Goal: Information Seeking & Learning: Check status

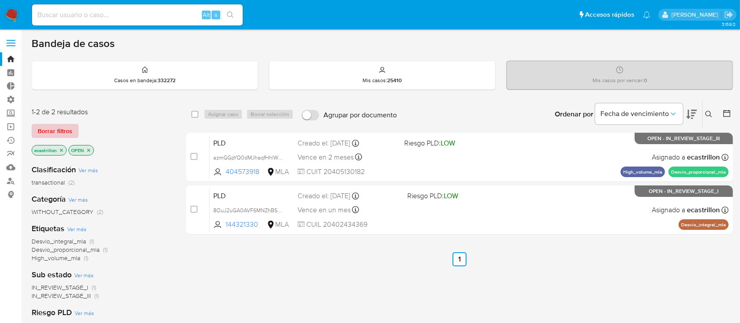
click at [70, 128] on span "Borrar filtros" at bounding box center [55, 131] width 35 height 12
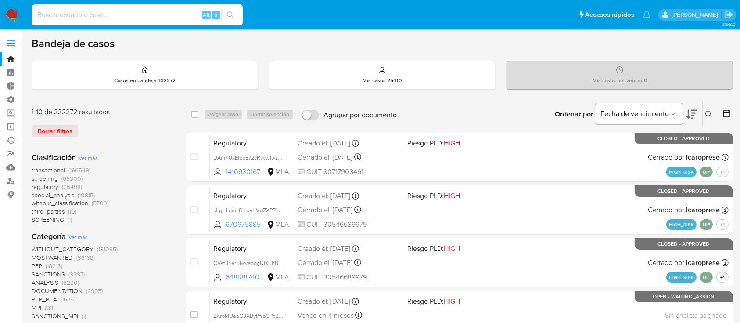
click at [84, 18] on input at bounding box center [137, 14] width 211 height 11
paste input "tuckU2evXJNRvPnyN4A43hCP"
type input "tuckU2evXJNRvPnyN4A43hCP"
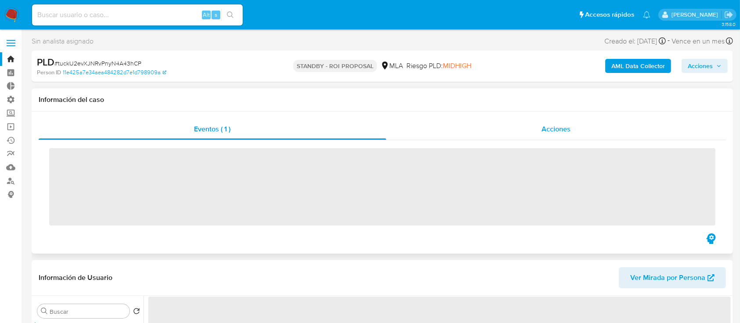
click at [485, 138] on div "Acciones" at bounding box center [556, 129] width 340 height 21
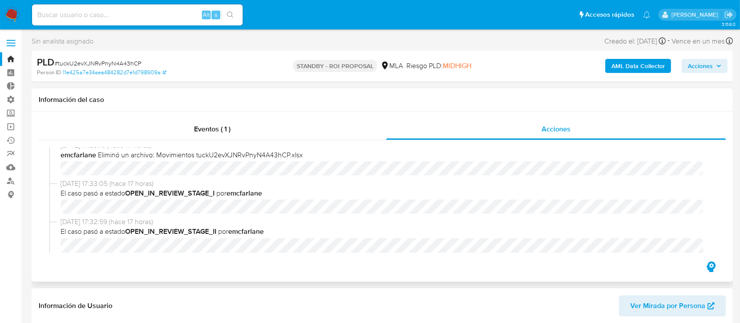
select select "10"
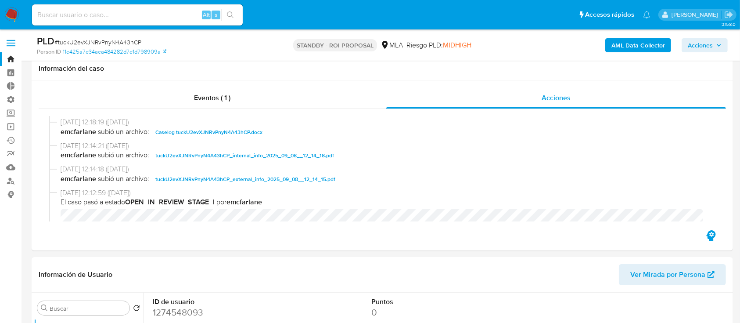
scroll to position [118, 0]
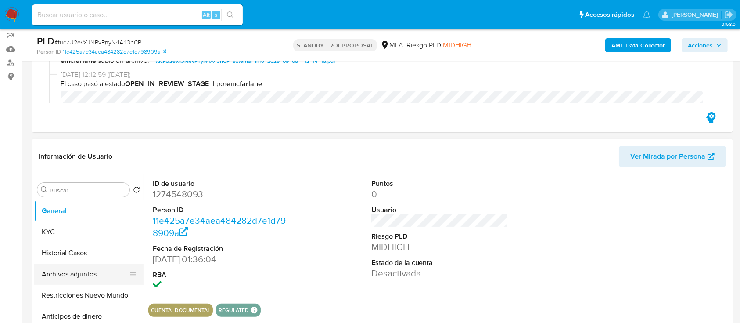
click at [48, 266] on button "Archivos adjuntos" at bounding box center [85, 273] width 103 height 21
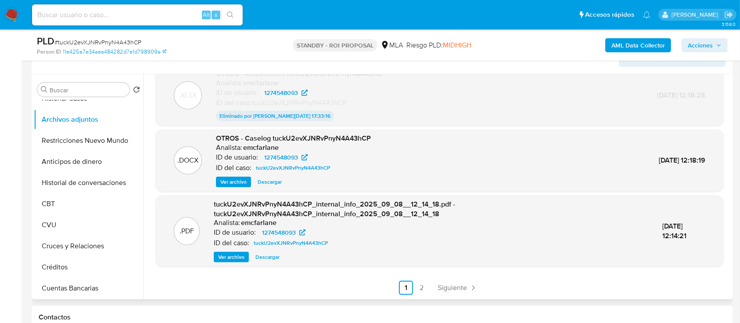
scroll to position [238, 0]
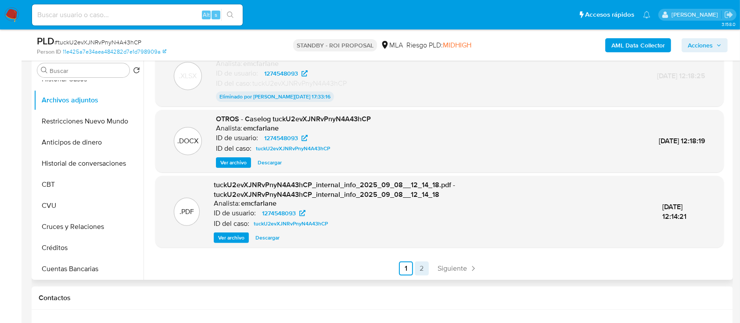
click at [416, 267] on link "2" at bounding box center [422, 268] width 14 height 14
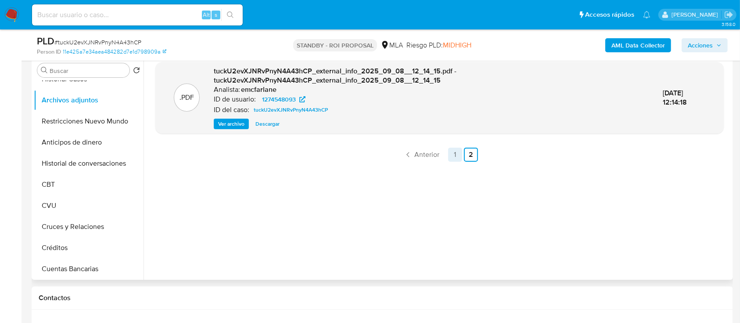
click at [456, 154] on link "1" at bounding box center [455, 155] width 14 height 14
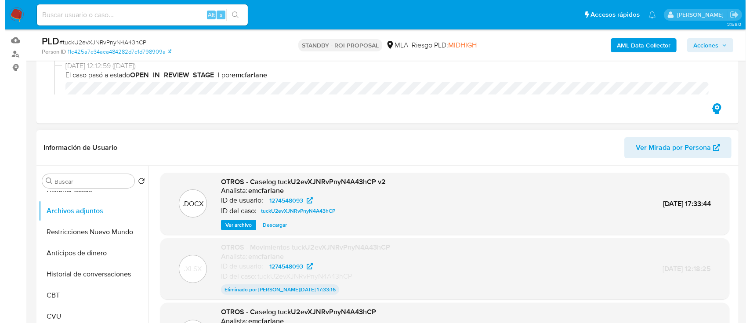
scroll to position [123, 0]
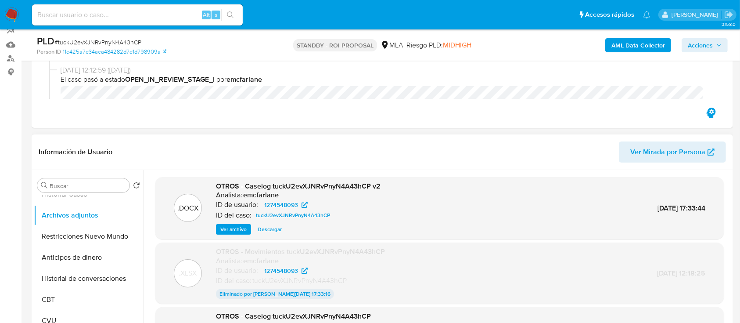
click at [238, 231] on span "Ver archivo" at bounding box center [233, 229] width 26 height 9
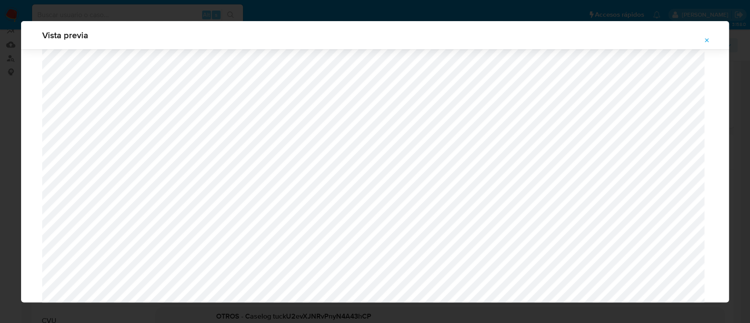
scroll to position [604, 0]
click at [709, 37] on icon "Attachment preview" at bounding box center [706, 40] width 7 height 7
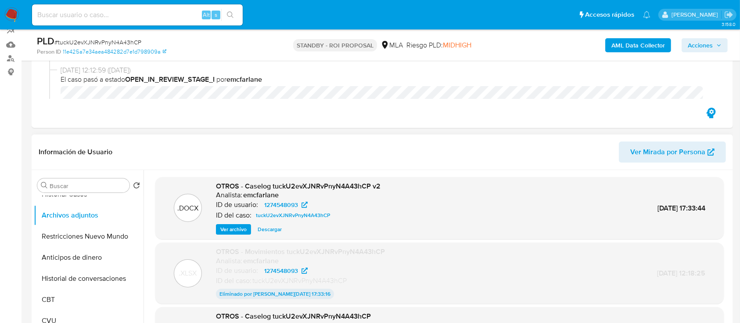
scroll to position [0, 0]
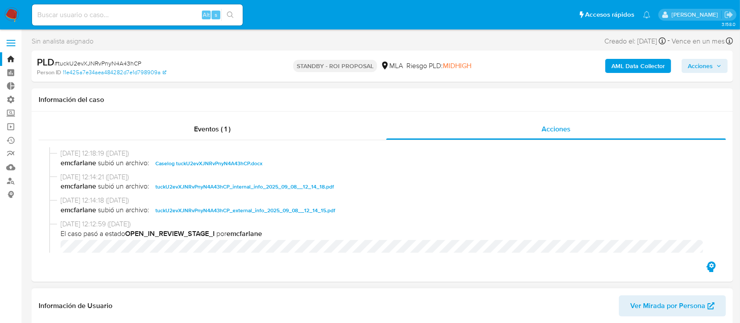
click at [7, 58] on link "Bandeja" at bounding box center [52, 59] width 105 height 14
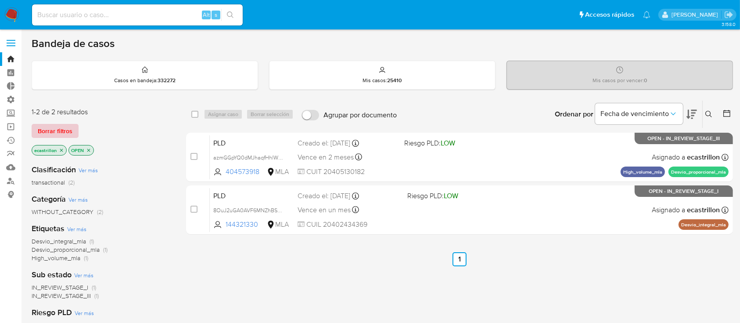
click at [62, 128] on span "Borrar filtros" at bounding box center [55, 131] width 35 height 12
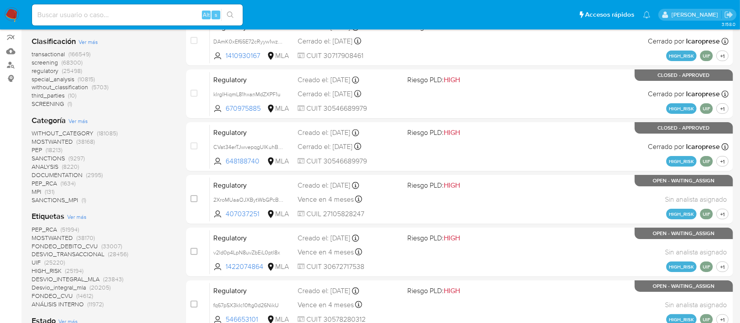
scroll to position [100, 0]
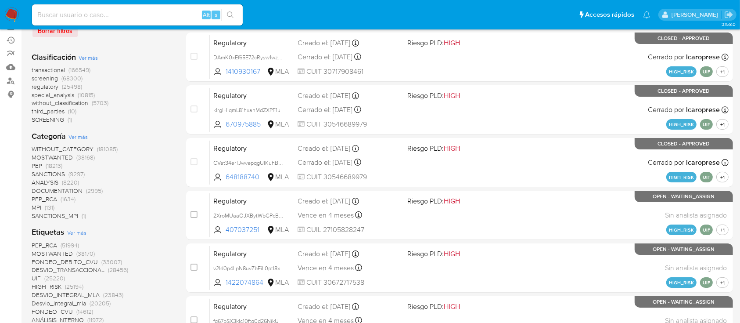
click at [43, 69] on span "transactional" at bounding box center [48, 69] width 33 height 9
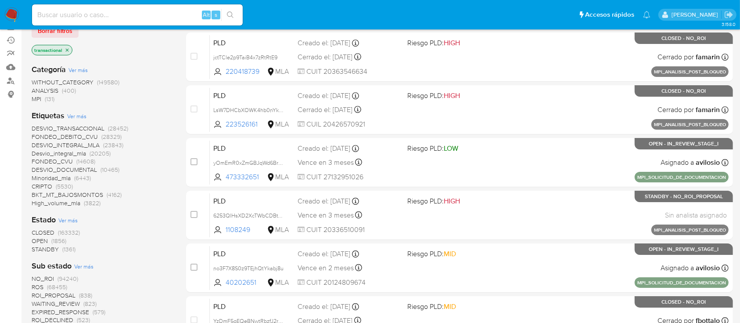
click at [43, 240] on span "OPEN" at bounding box center [40, 240] width 16 height 9
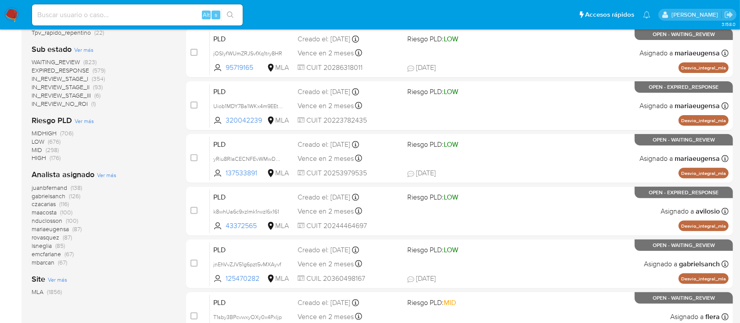
scroll to position [262, 0]
click at [104, 177] on span "Ver más" at bounding box center [106, 175] width 19 height 8
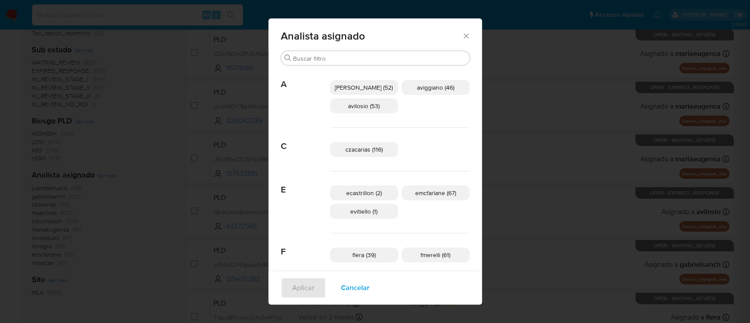
click at [368, 289] on span "Cancelar" at bounding box center [355, 287] width 29 height 19
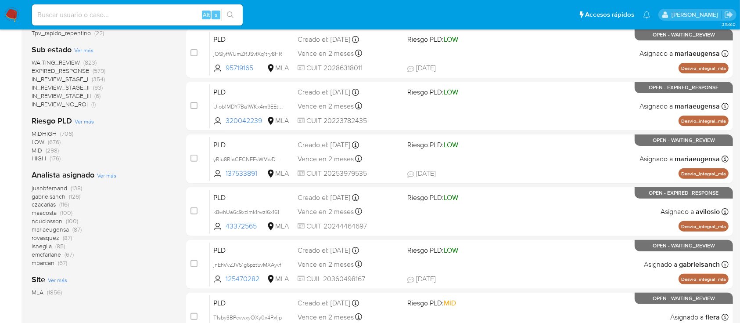
scroll to position [0, 0]
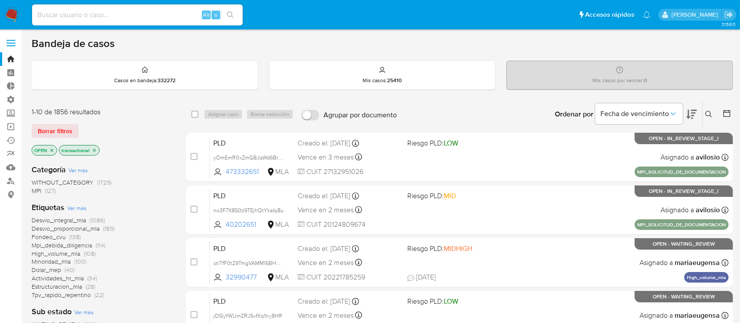
click at [95, 151] on icon "close-filter" at bounding box center [94, 149] width 3 height 3
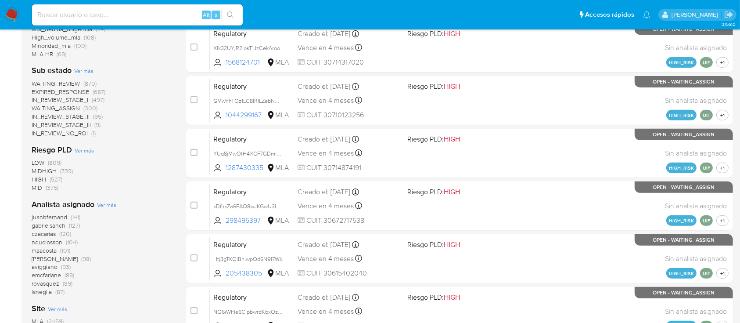
scroll to position [320, 0]
click at [64, 10] on input at bounding box center [137, 14] width 211 height 11
paste input "gNeHvMhIo1gcljgoZWgdyGWV"
type input "gNeHvMhIo1gcljgoZWgdyGWV"
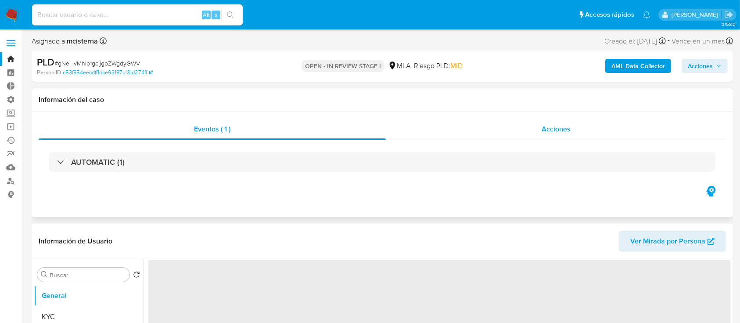
click at [415, 133] on div "Acciones" at bounding box center [556, 129] width 340 height 21
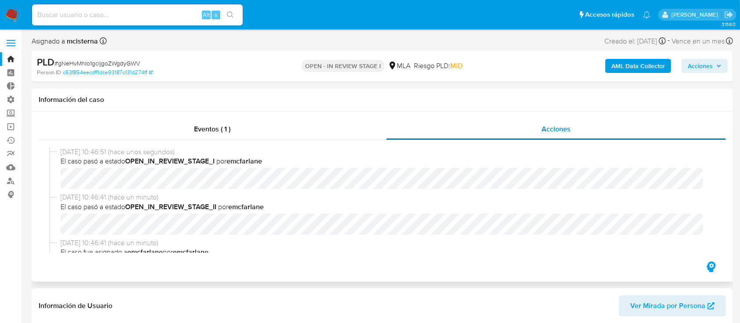
select select "10"
click at [13, 58] on link "Bandeja" at bounding box center [52, 59] width 105 height 14
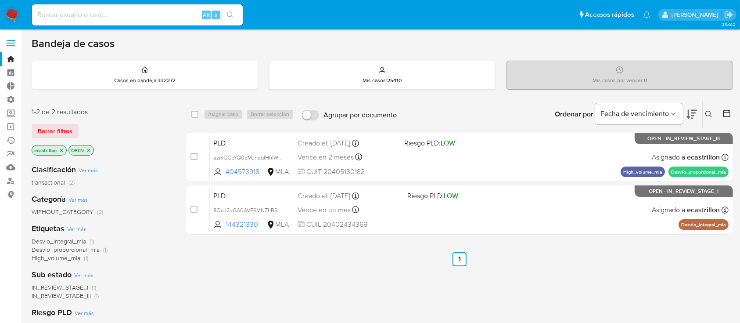
click at [137, 14] on input at bounding box center [137, 14] width 211 height 11
paste input "431801444"
type input "431801444"
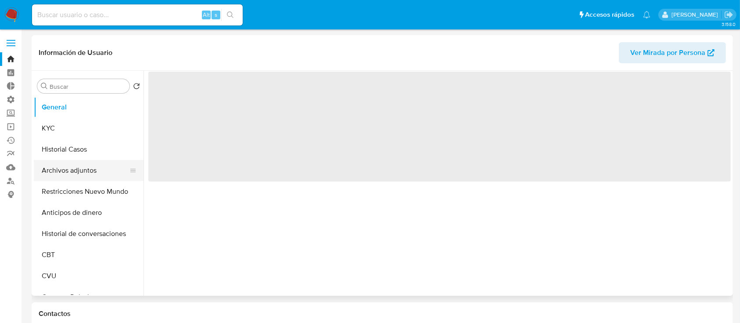
click at [86, 170] on button "Archivos adjuntos" at bounding box center [85, 170] width 103 height 21
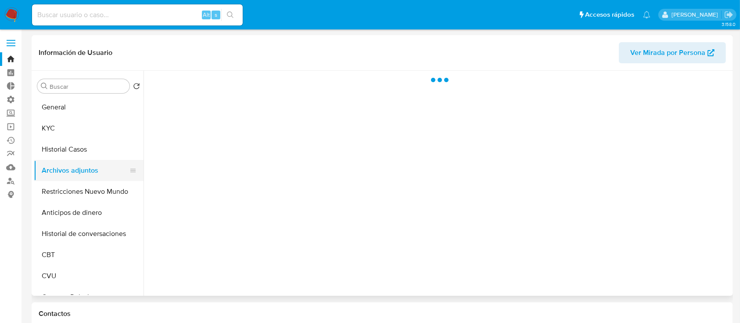
select select "10"
